Goal: Find specific page/section: Find specific page/section

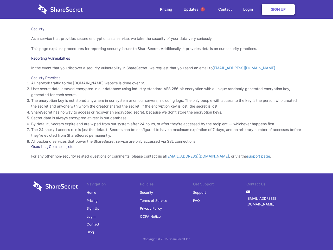
click at [167, 125] on li "By default, Secrets expire and are wiped from our system after 24 hours, or aft…" at bounding box center [166, 124] width 271 height 6
click at [203, 9] on span "1" at bounding box center [203, 9] width 4 height 4
